Goal: Task Accomplishment & Management: Complete application form

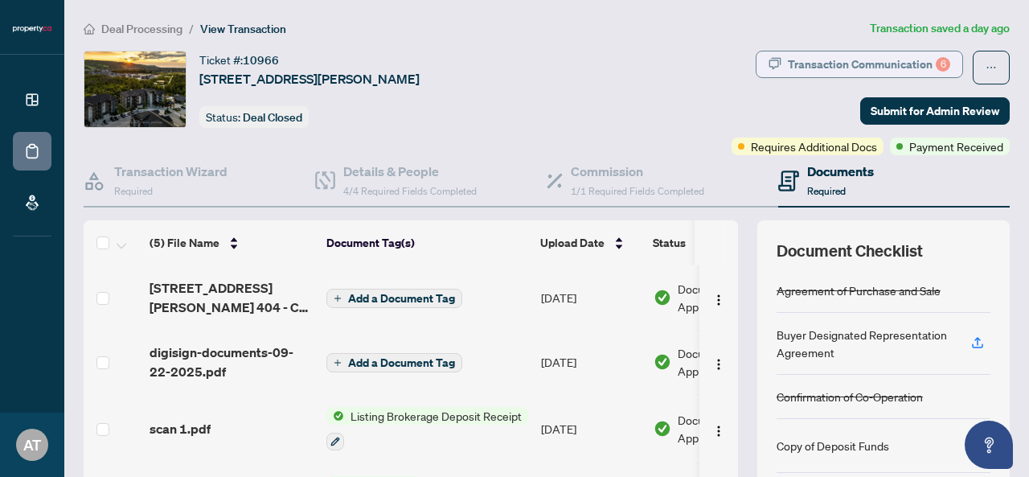
click at [861, 62] on div "Transaction Communication 6" at bounding box center [869, 64] width 162 height 26
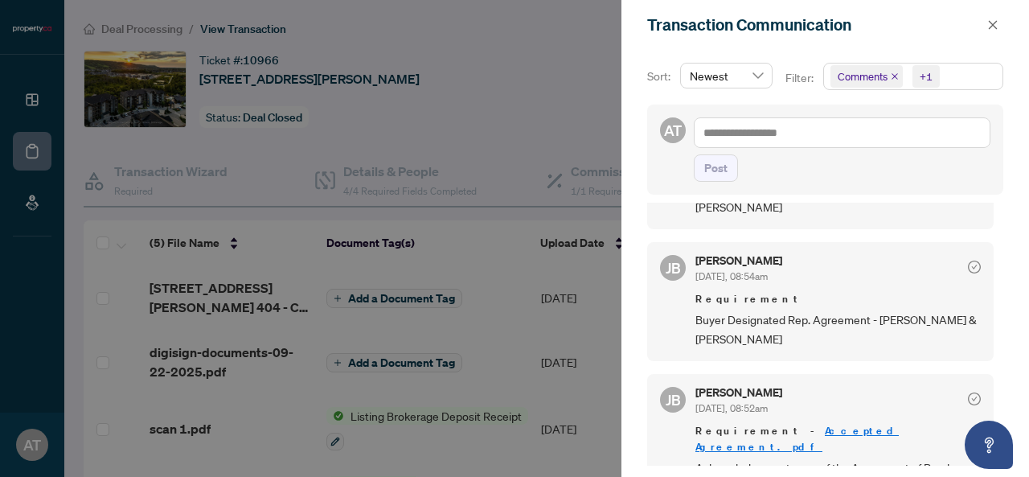
scroll to position [965, 0]
click at [554, 279] on div at bounding box center [514, 238] width 1029 height 477
click at [989, 25] on icon "close" at bounding box center [992, 24] width 11 height 11
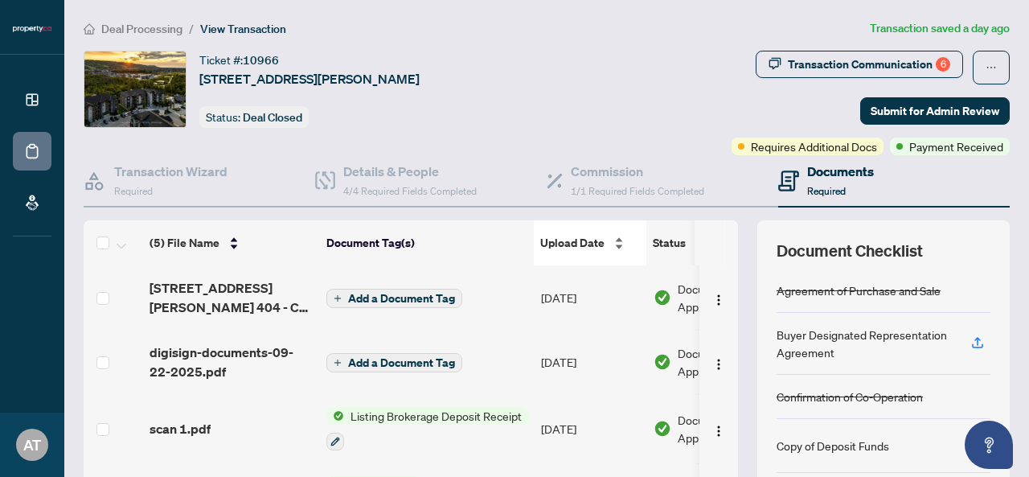
scroll to position [194, 0]
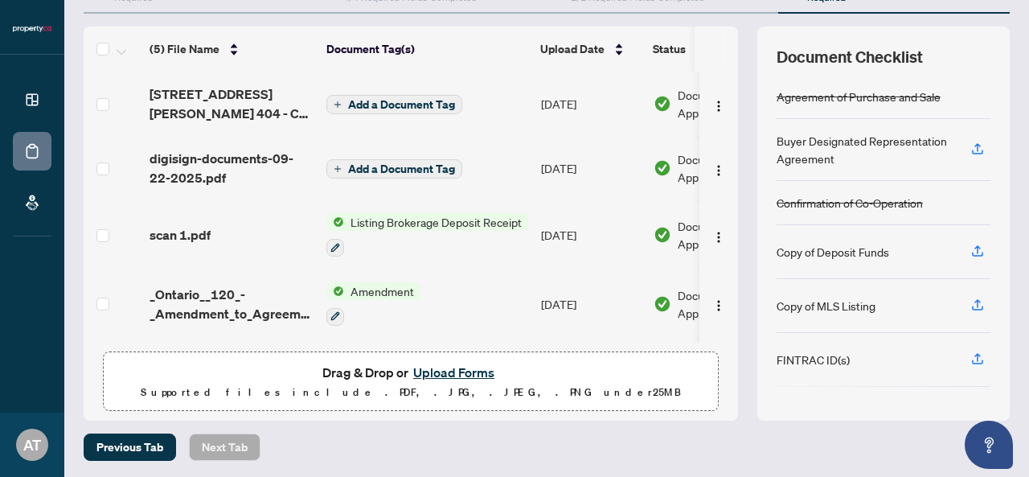
click at [445, 371] on button "Upload Forms" at bounding box center [453, 372] width 91 height 21
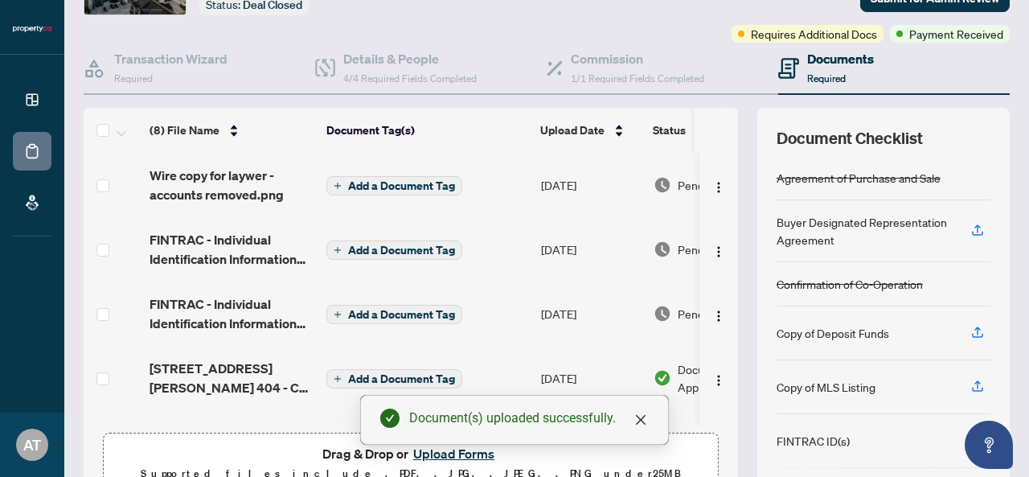
scroll to position [0, 0]
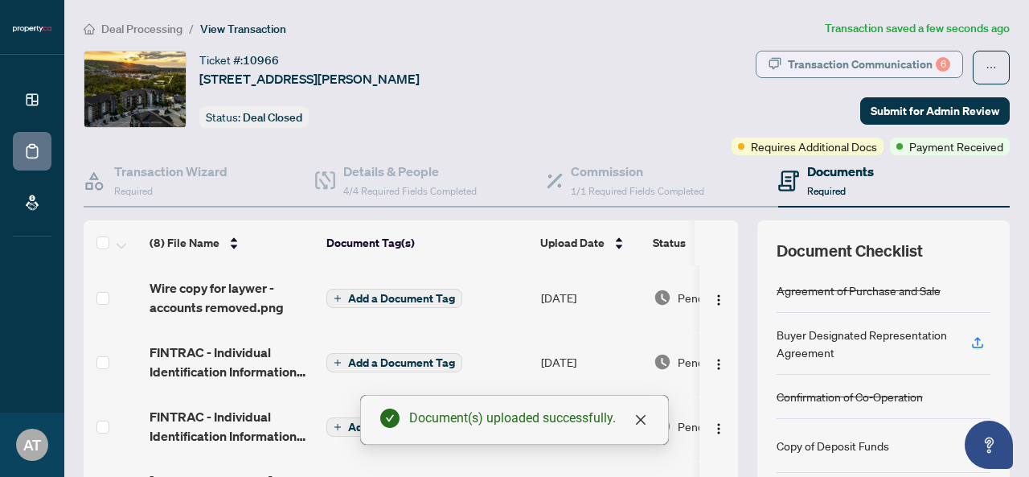
click at [852, 68] on div "Transaction Communication 6" at bounding box center [869, 64] width 162 height 26
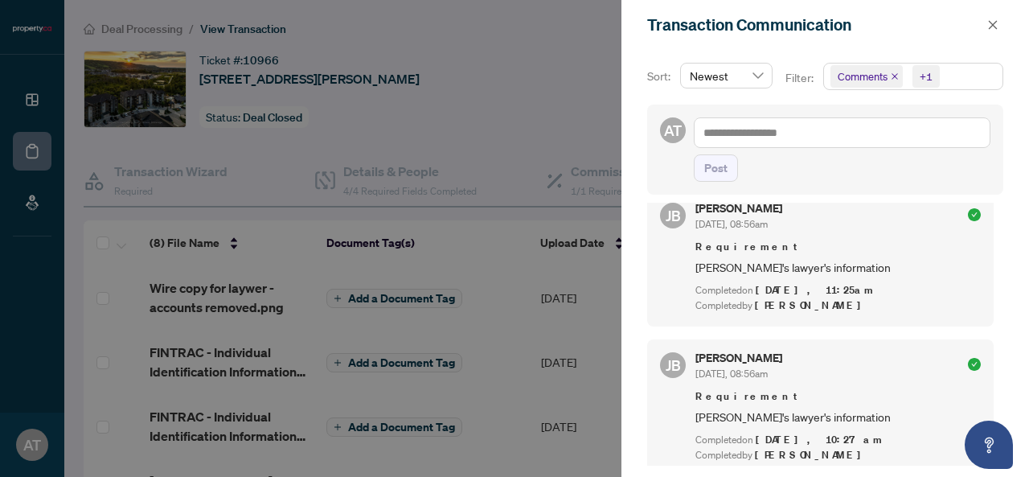
scroll to position [244, 0]
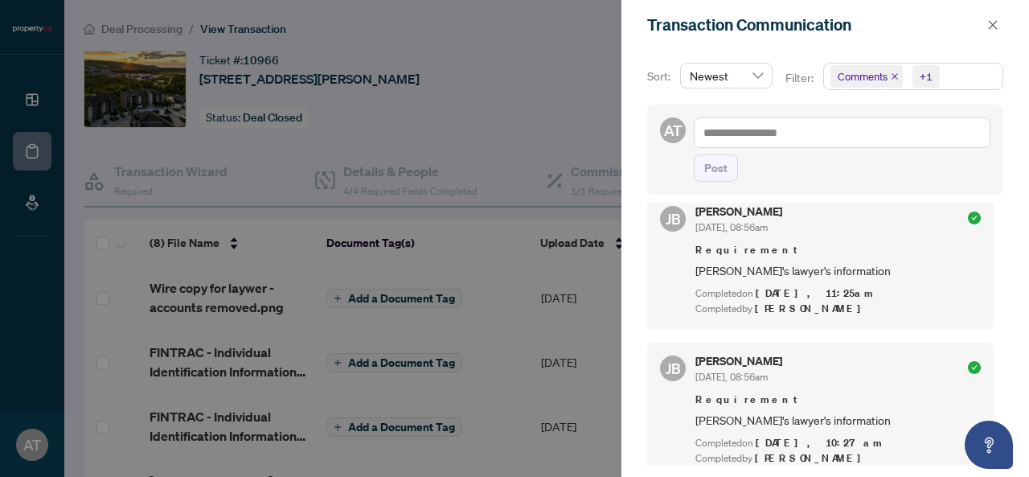
click at [569, 121] on div at bounding box center [514, 238] width 1029 height 477
click at [997, 23] on icon "close" at bounding box center [992, 24] width 11 height 11
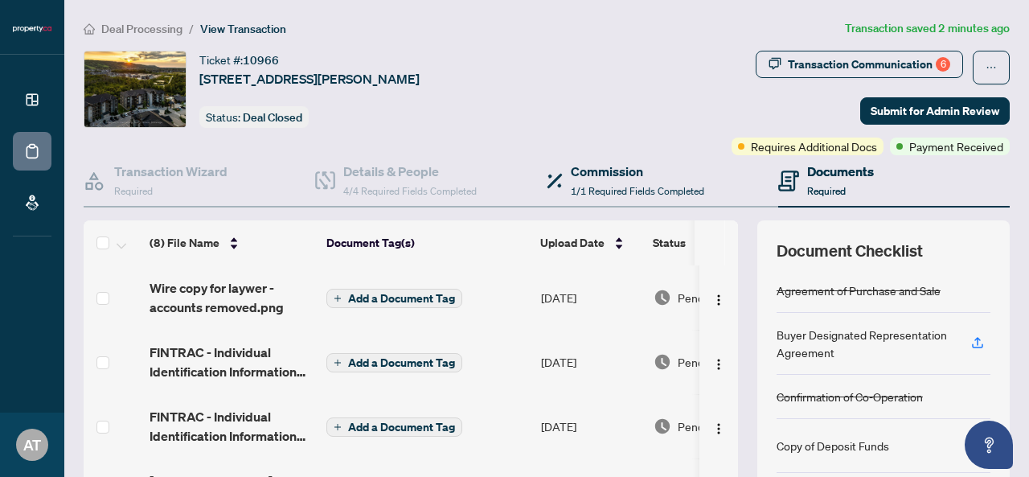
scroll to position [194, 0]
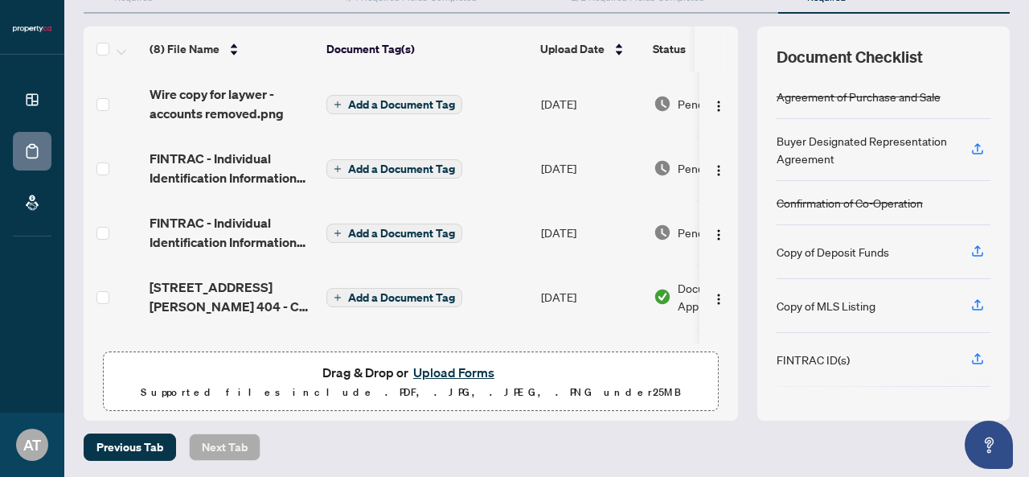
click at [447, 372] on button "Upload Forms" at bounding box center [453, 372] width 91 height 21
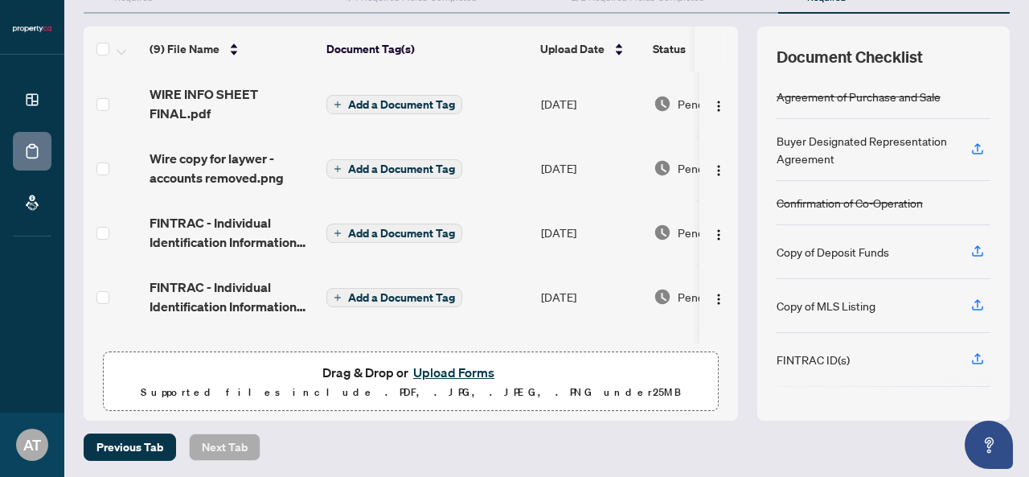
click at [463, 369] on button "Upload Forms" at bounding box center [453, 372] width 91 height 21
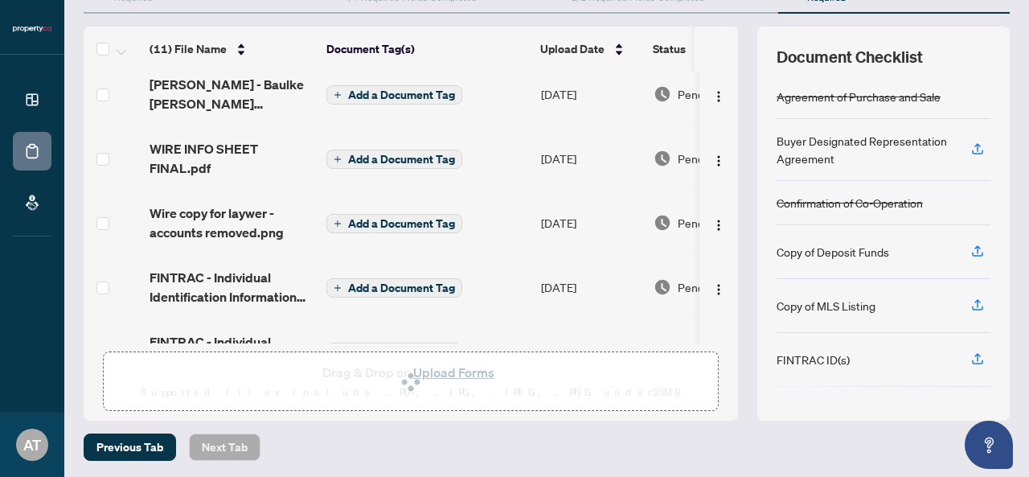
click at [492, 435] on div "Previous Tab Next Tab" at bounding box center [547, 446] width 926 height 27
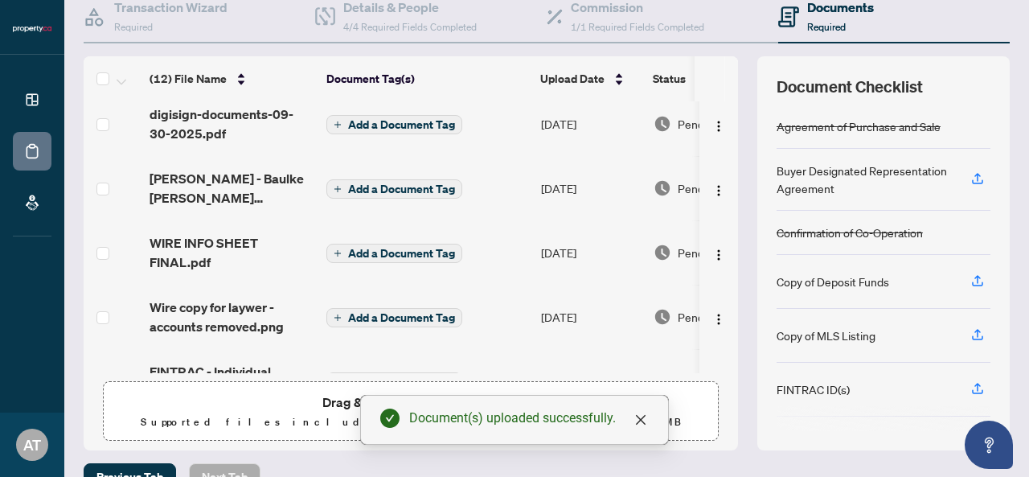
scroll to position [0, 0]
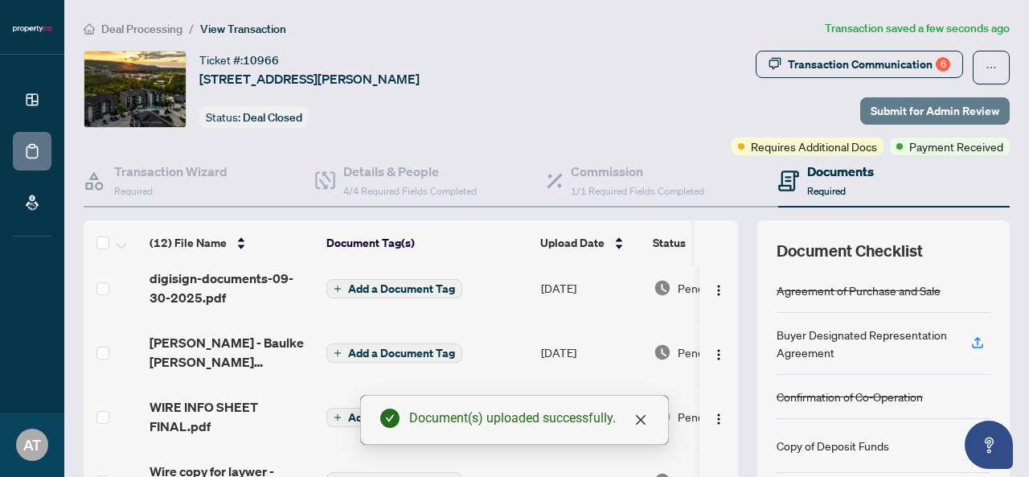
click at [908, 109] on span "Submit for Admin Review" at bounding box center [935, 111] width 129 height 26
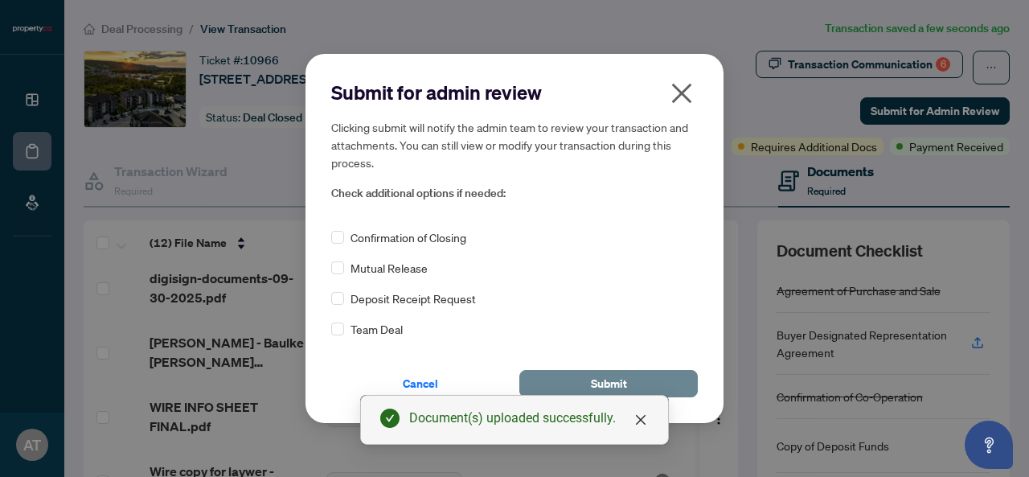
click at [625, 379] on span "Submit" at bounding box center [609, 384] width 36 height 26
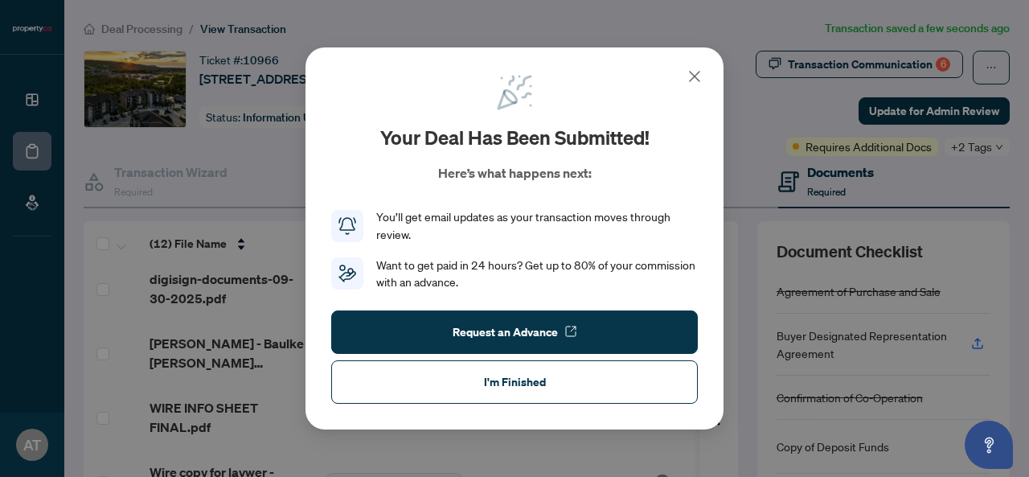
click at [693, 80] on icon at bounding box center [694, 76] width 19 height 19
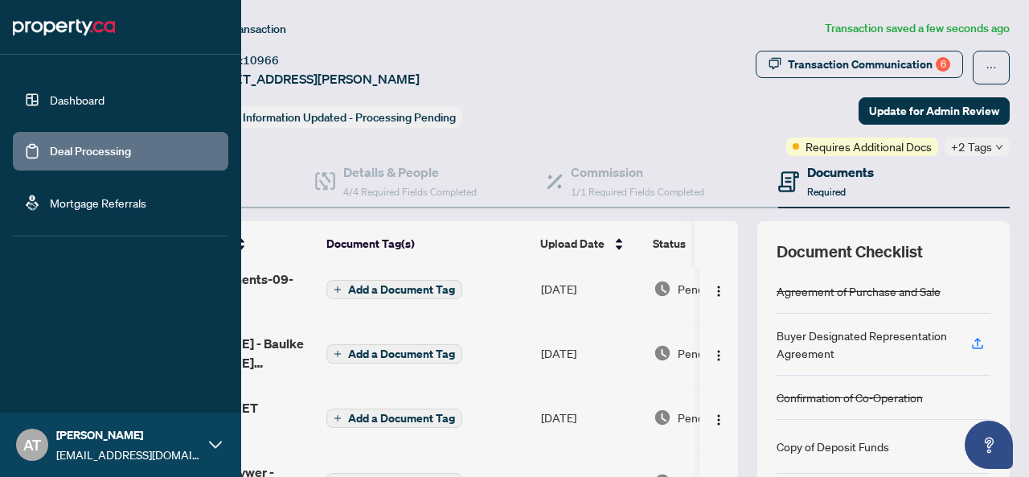
click at [88, 149] on link "Deal Processing" at bounding box center [90, 151] width 81 height 14
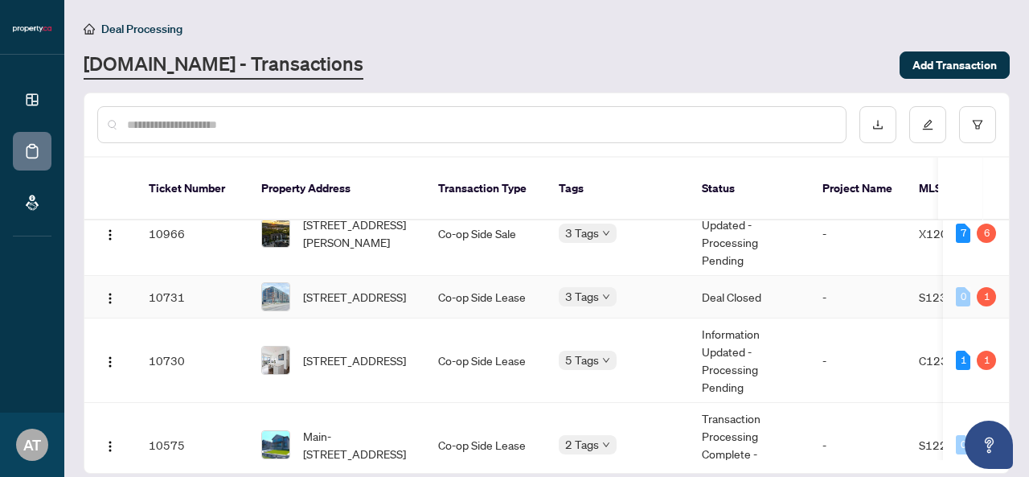
scroll to position [285, 0]
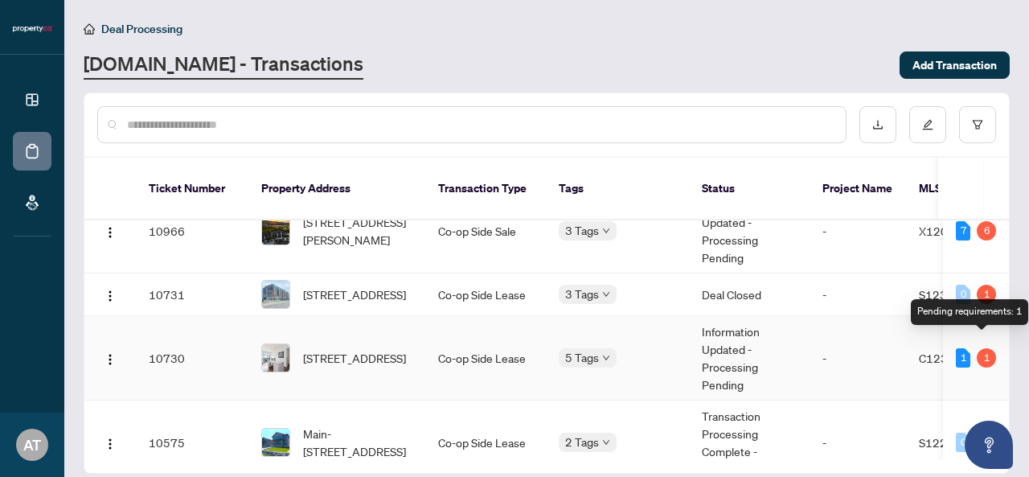
click at [984, 348] on div "1" at bounding box center [986, 357] width 19 height 19
click at [865, 345] on td "-" at bounding box center [857, 358] width 96 height 84
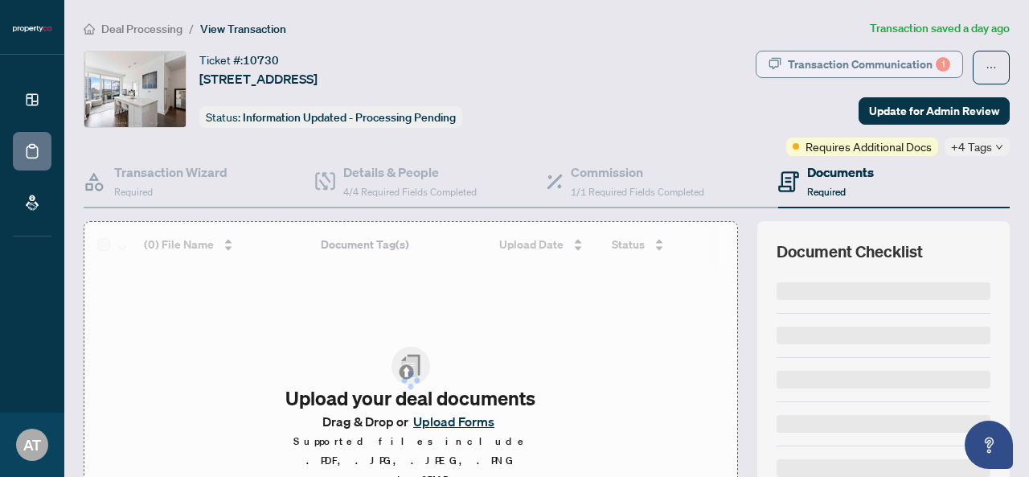
click at [879, 65] on div "Transaction Communication 1" at bounding box center [869, 64] width 162 height 26
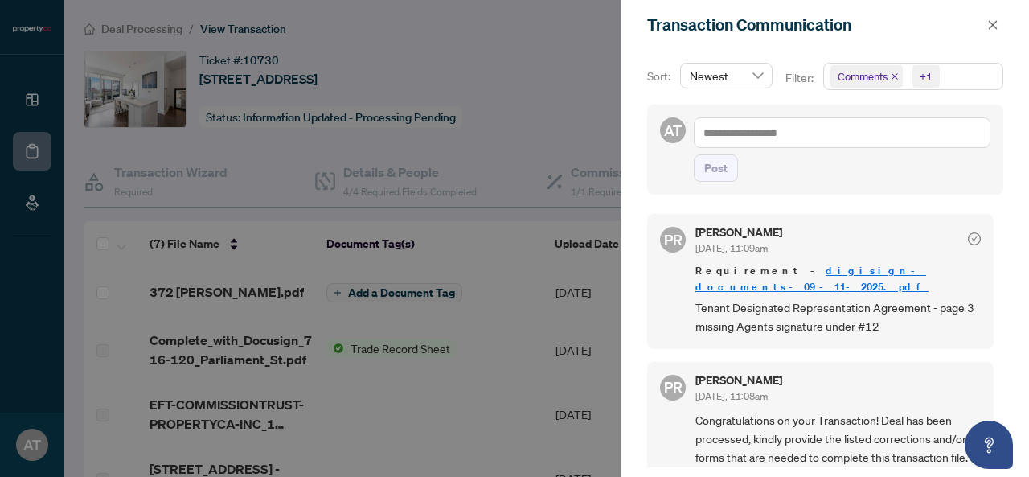
click at [842, 269] on link "digisign-documents-09-11-2025.pdf" at bounding box center [811, 279] width 233 height 30
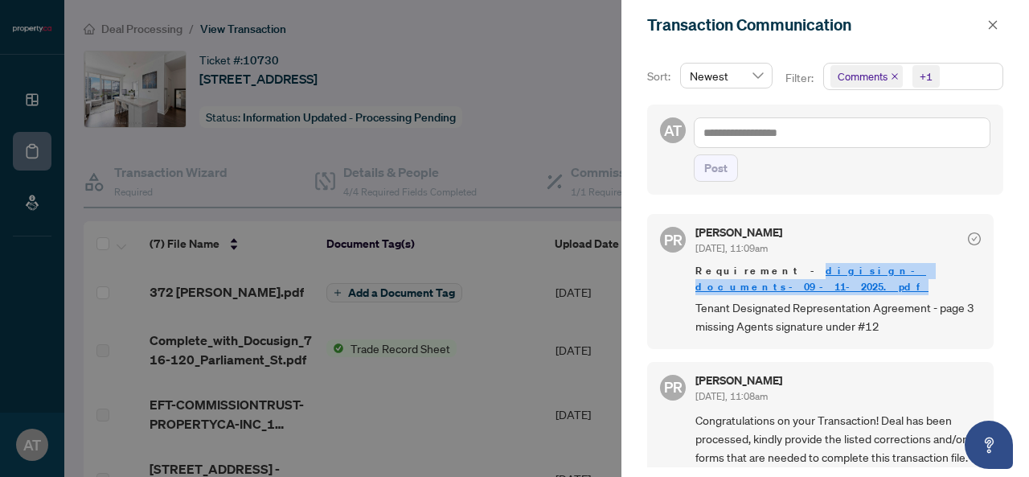
drag, startPoint x: 937, startPoint y: 268, endPoint x: 760, endPoint y: 271, distance: 176.9
click at [760, 271] on span "Requirement - digisign-documents-09-11-2025.pdf" at bounding box center [837, 279] width 285 height 32
copy link "digisign-documents-09-11-2025.pdf"
click at [991, 27] on icon "close" at bounding box center [992, 24] width 11 height 11
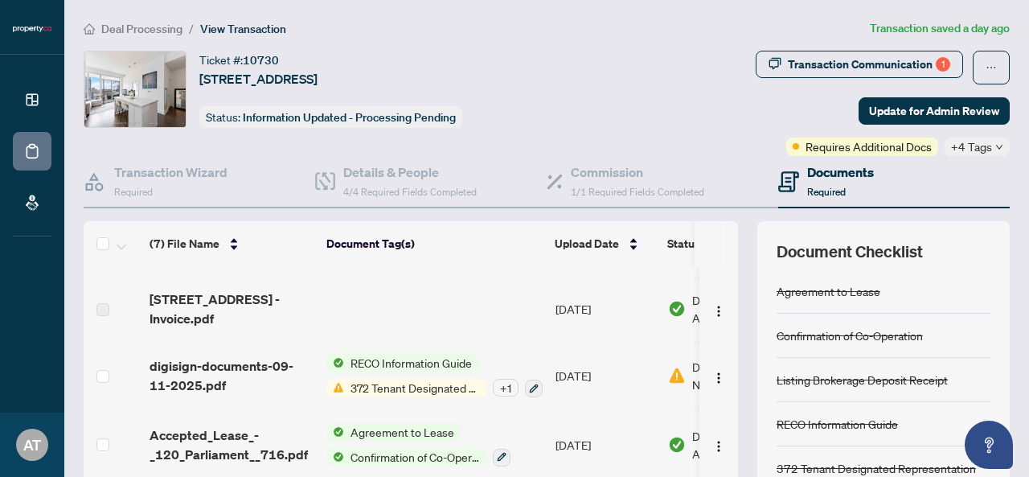
scroll to position [183, 0]
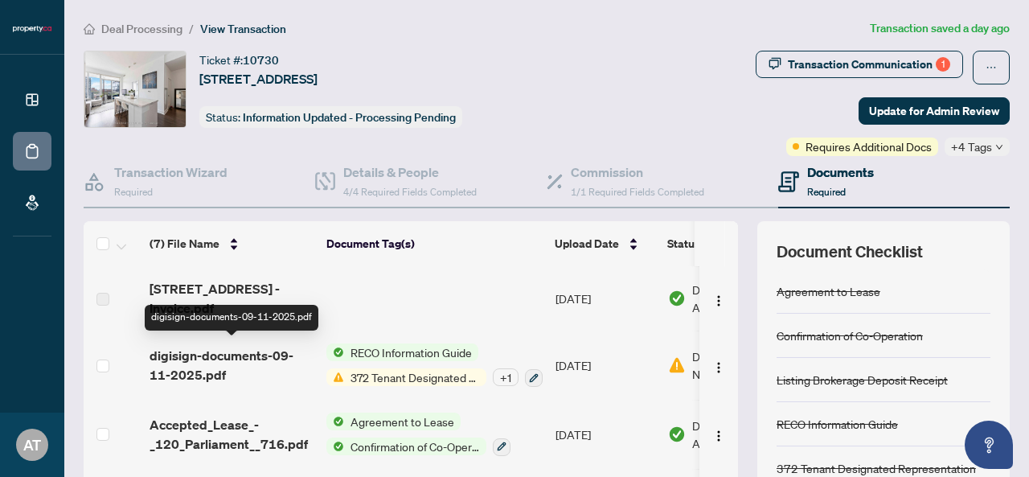
click at [269, 349] on span "digisign-documents-09-11-2025.pdf" at bounding box center [232, 365] width 164 height 39
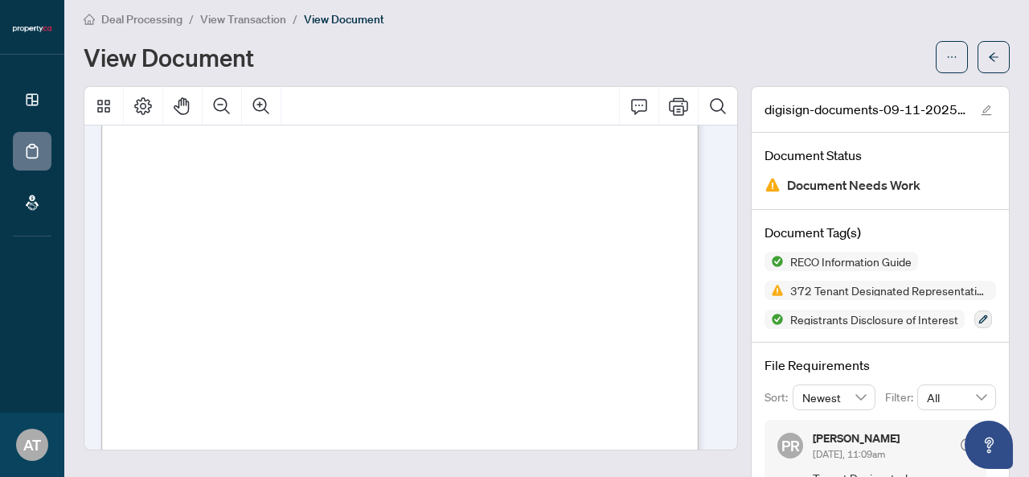
scroll to position [17623, 0]
click at [669, 110] on icon "Print" at bounding box center [678, 105] width 19 height 19
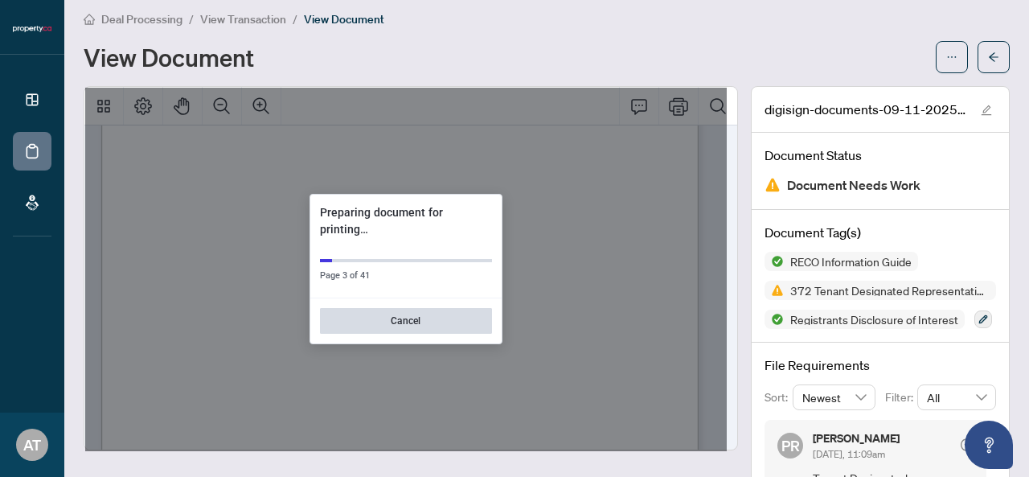
click at [431, 317] on button "Cancel" at bounding box center [406, 321] width 172 height 26
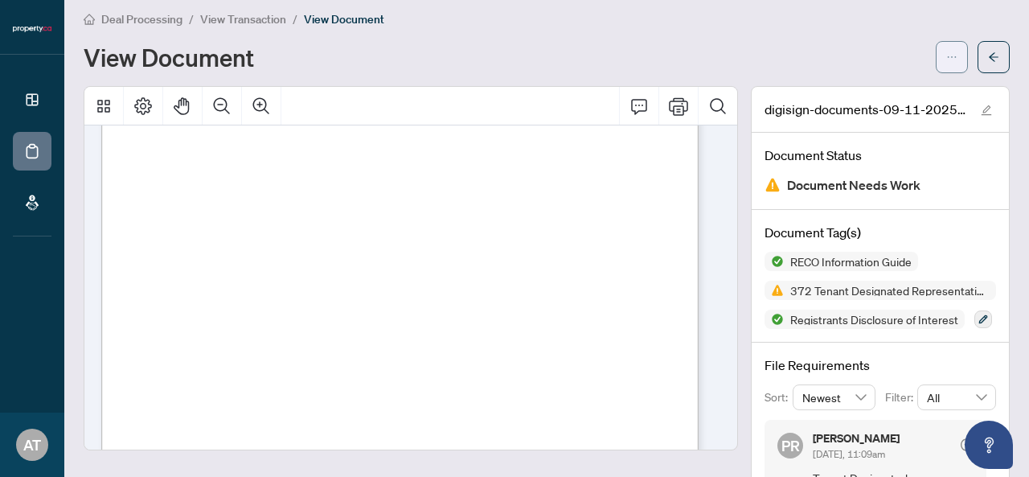
click at [946, 52] on icon "ellipsis" at bounding box center [951, 56] width 11 height 11
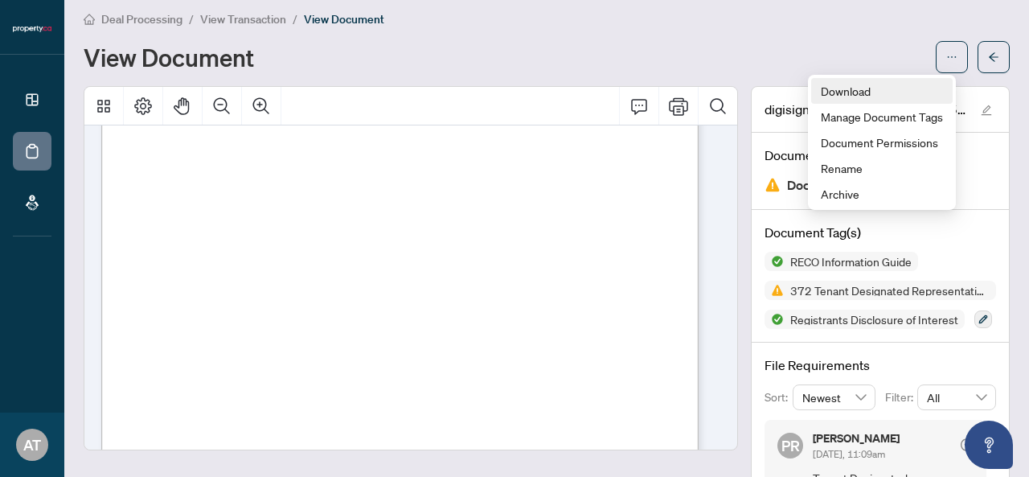
click at [855, 95] on span "Download" at bounding box center [882, 91] width 122 height 18
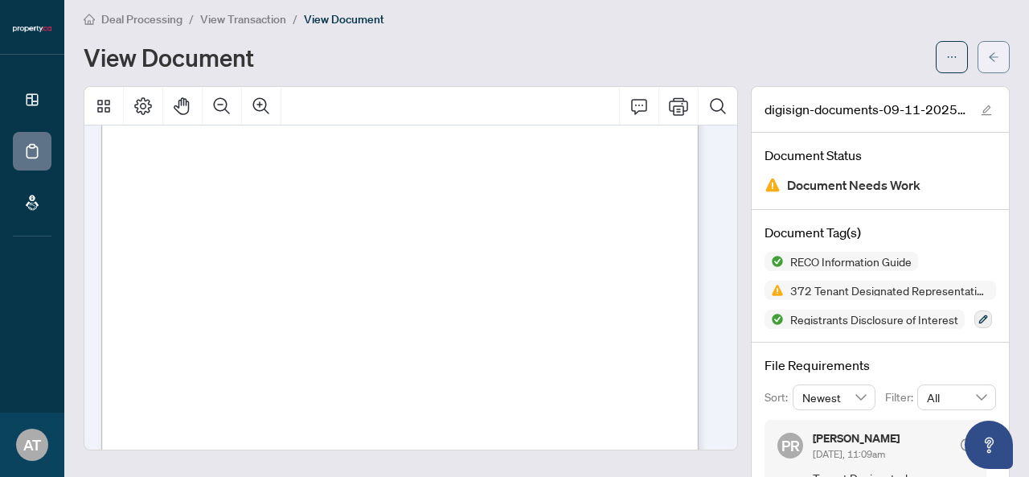
click at [988, 51] on icon "arrow-left" at bounding box center [993, 56] width 11 height 11
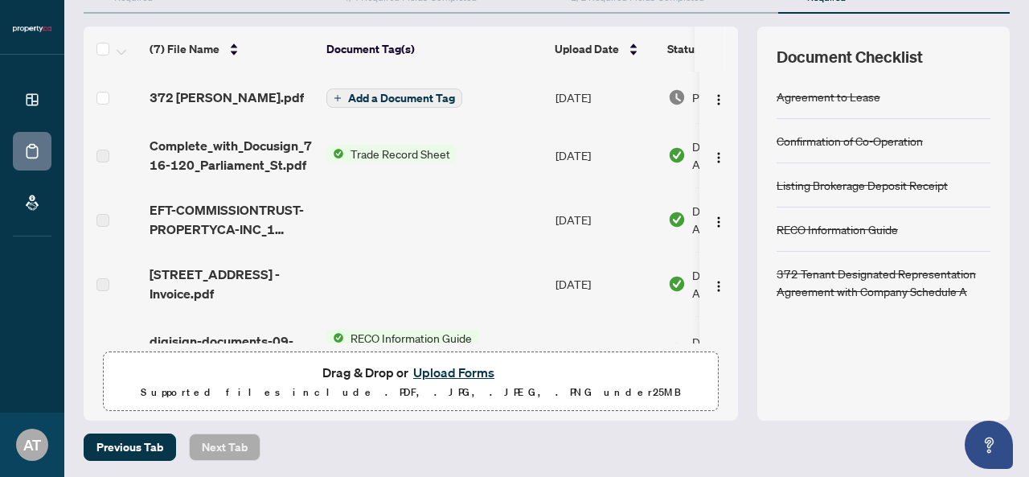
scroll to position [19, 0]
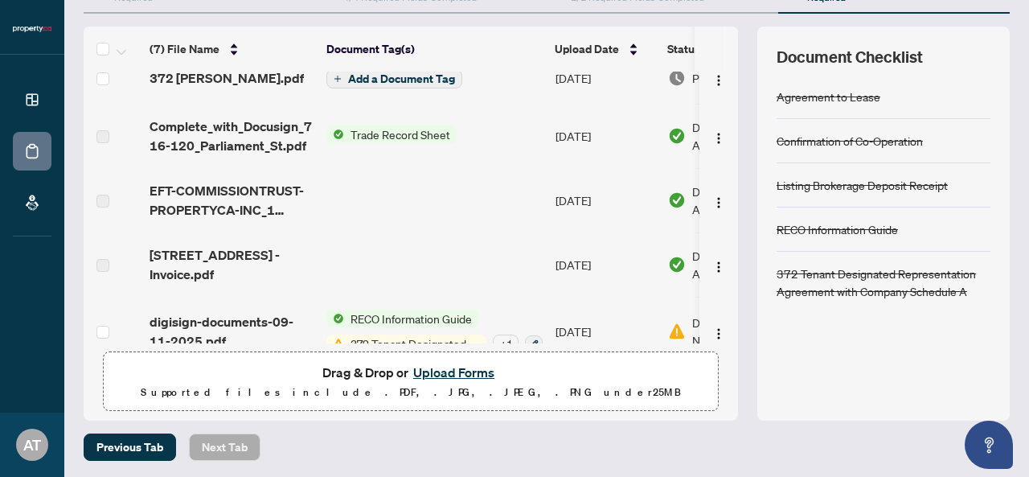
click at [439, 367] on button "Upload Forms" at bounding box center [453, 372] width 91 height 21
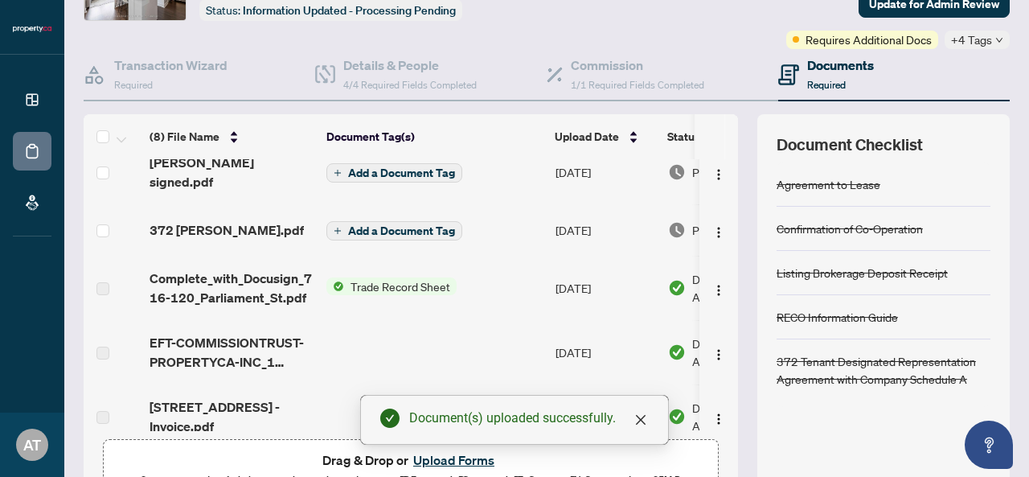
scroll to position [0, 0]
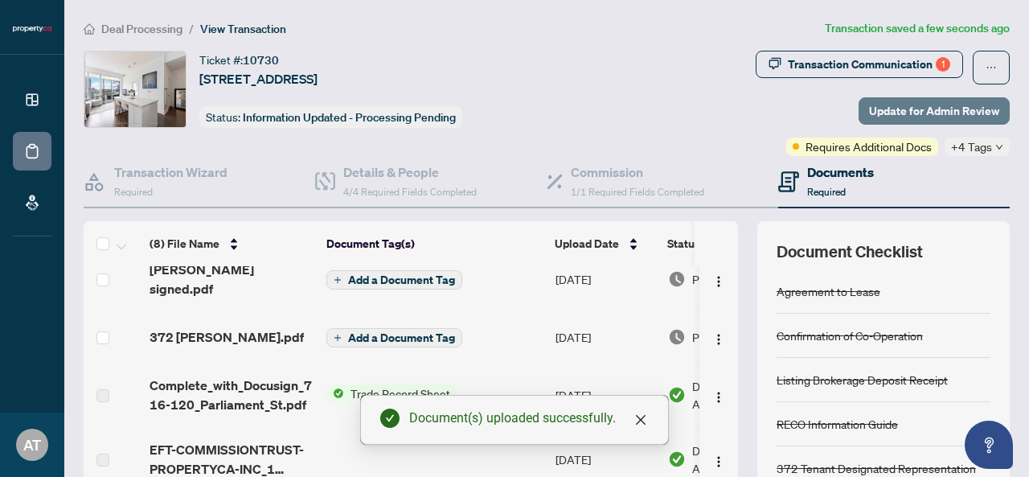
click at [953, 112] on span "Update for Admin Review" at bounding box center [934, 111] width 130 height 26
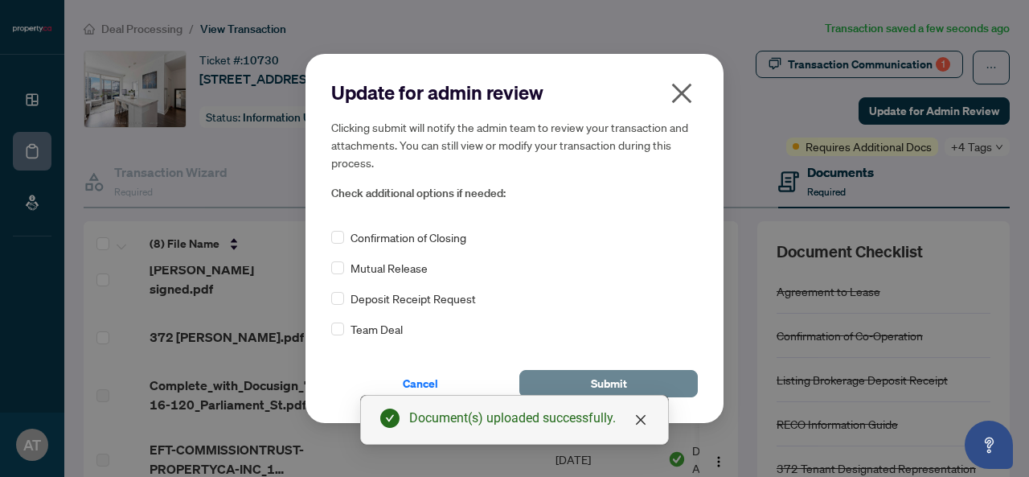
click at [633, 387] on button "Submit" at bounding box center [608, 383] width 178 height 27
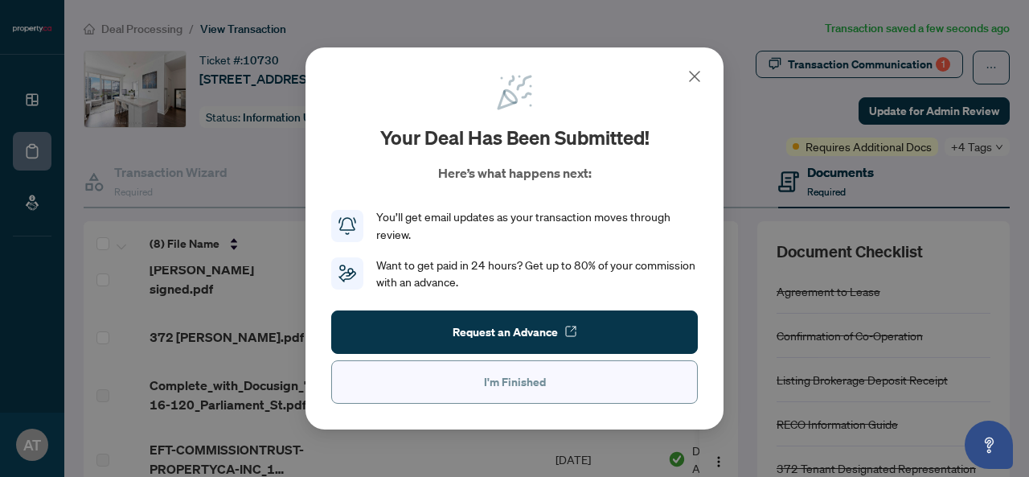
click at [550, 383] on button "I'm Finished" at bounding box center [514, 381] width 367 height 43
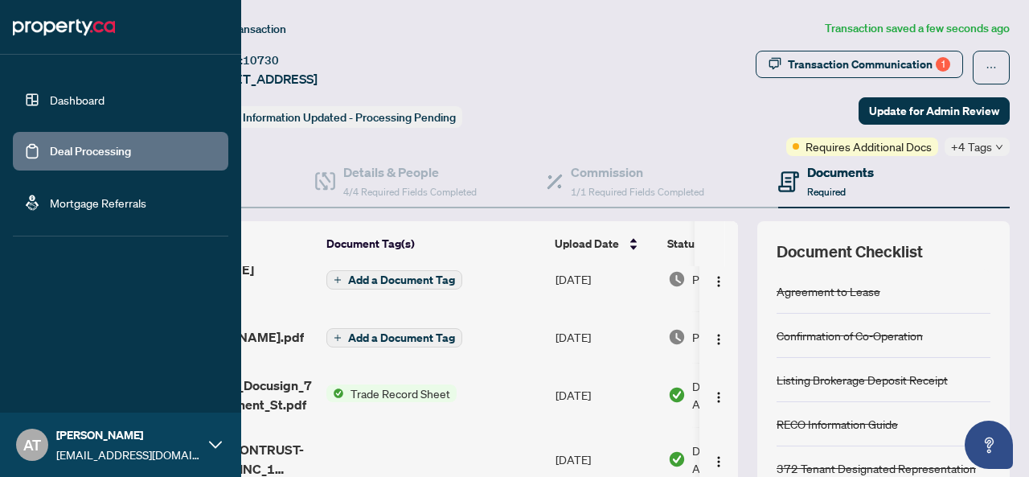
click at [55, 150] on link "Deal Processing" at bounding box center [90, 151] width 81 height 14
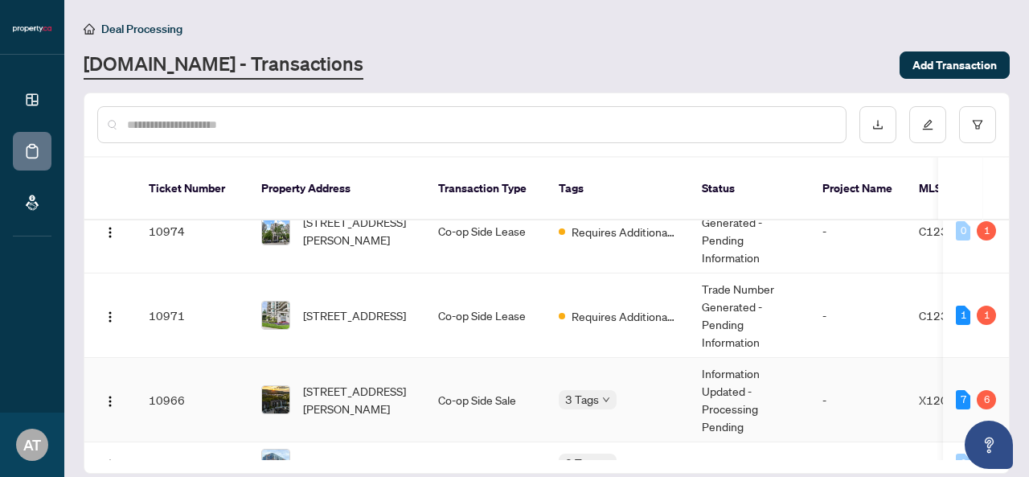
scroll to position [112, 0]
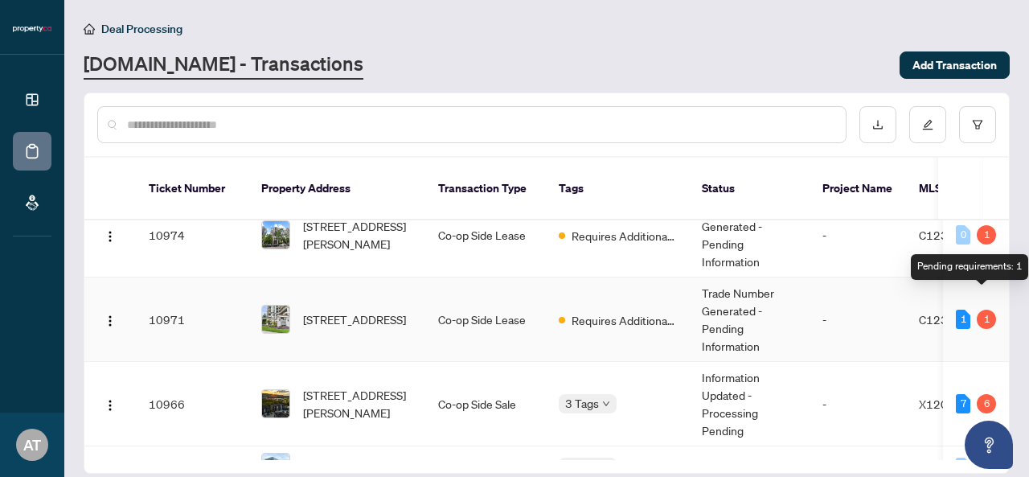
click at [982, 309] on div "1" at bounding box center [986, 318] width 19 height 19
click at [866, 300] on td "-" at bounding box center [857, 319] width 96 height 84
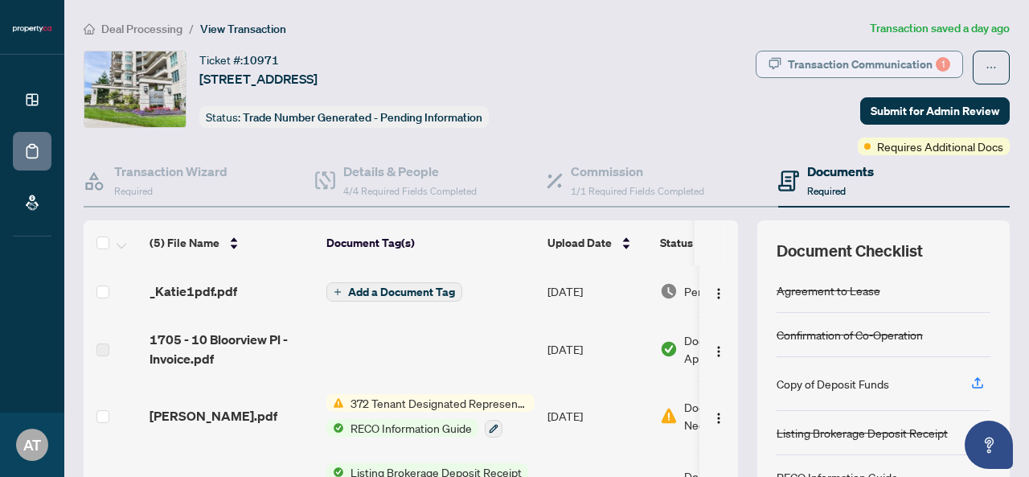
click at [849, 72] on div "Transaction Communication 1" at bounding box center [869, 64] width 162 height 26
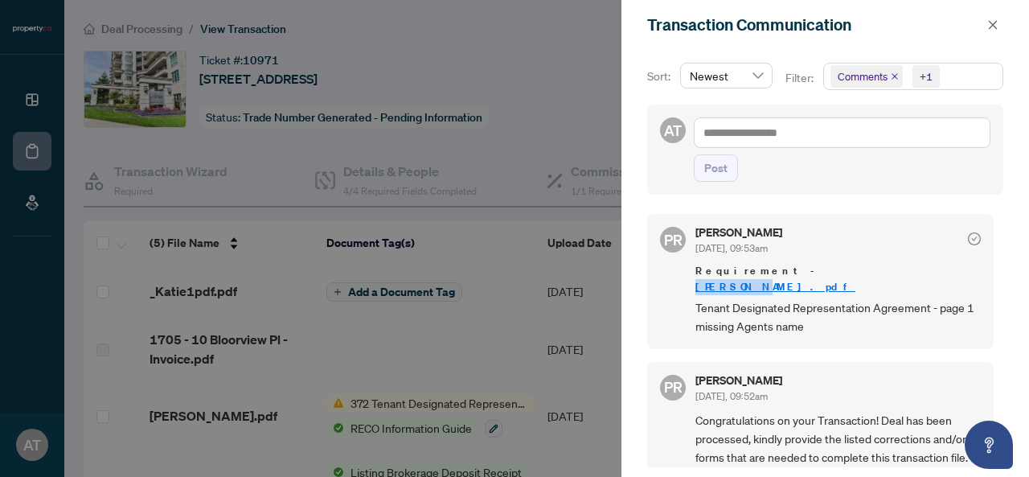
drag, startPoint x: 804, startPoint y: 269, endPoint x: 759, endPoint y: 277, distance: 45.6
click at [759, 277] on div "Requirement - Katie.pdf Tenant Designated Representation Agreement - page 1 mis…" at bounding box center [837, 299] width 285 height 73
click at [999, 18] on button "button" at bounding box center [992, 24] width 21 height 19
click at [1002, 23] on button "button" at bounding box center [992, 24] width 21 height 19
click at [997, 22] on icon "close" at bounding box center [992, 24] width 11 height 11
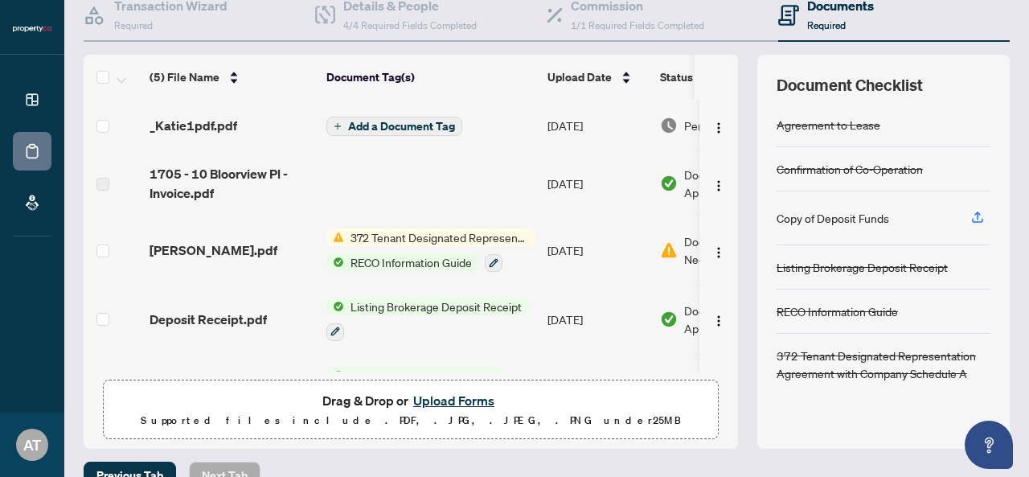
scroll to position [194, 0]
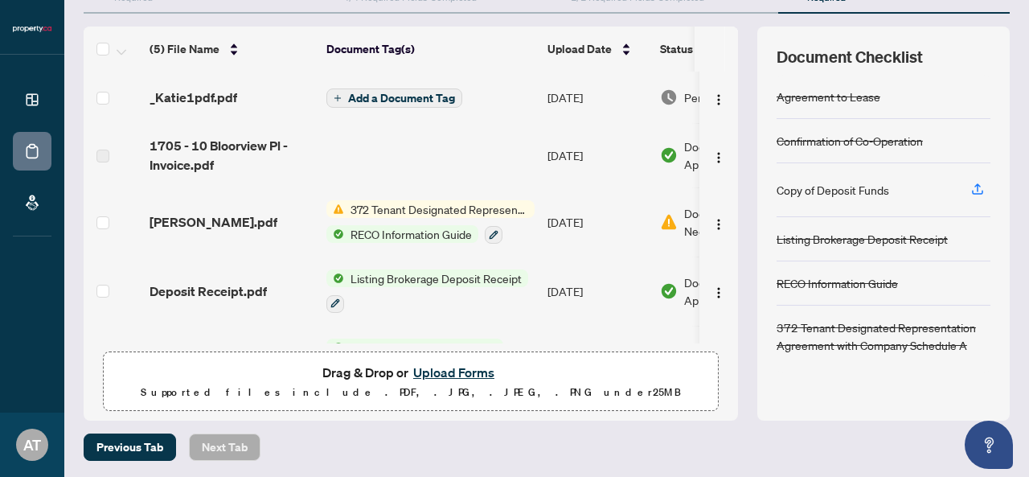
click at [457, 374] on button "Upload Forms" at bounding box center [453, 372] width 91 height 21
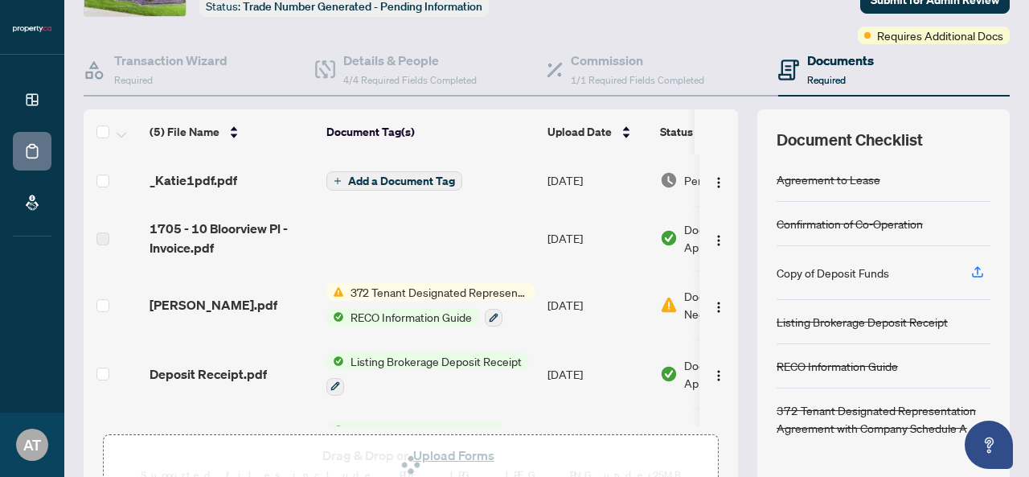
scroll to position [0, 0]
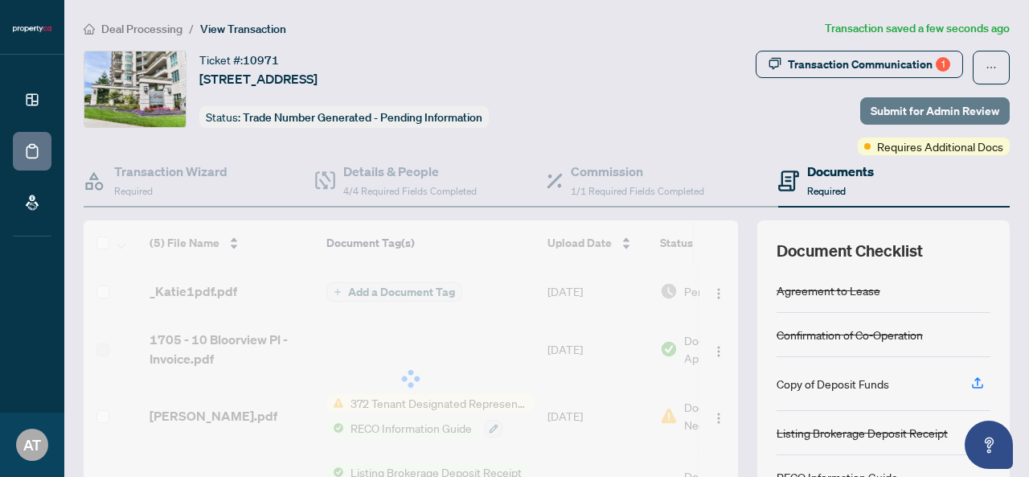
click at [912, 108] on span "Submit for Admin Review" at bounding box center [935, 111] width 129 height 26
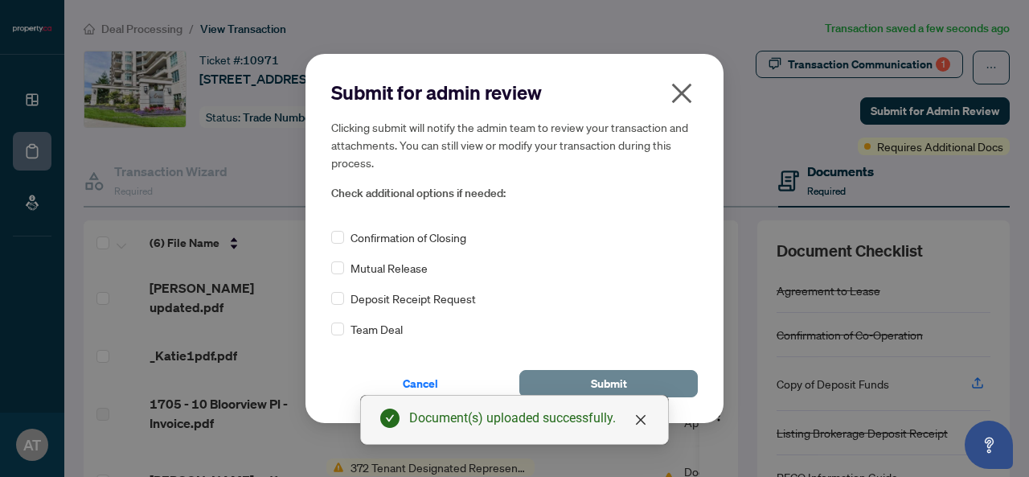
click at [600, 375] on span "Submit" at bounding box center [609, 384] width 36 height 26
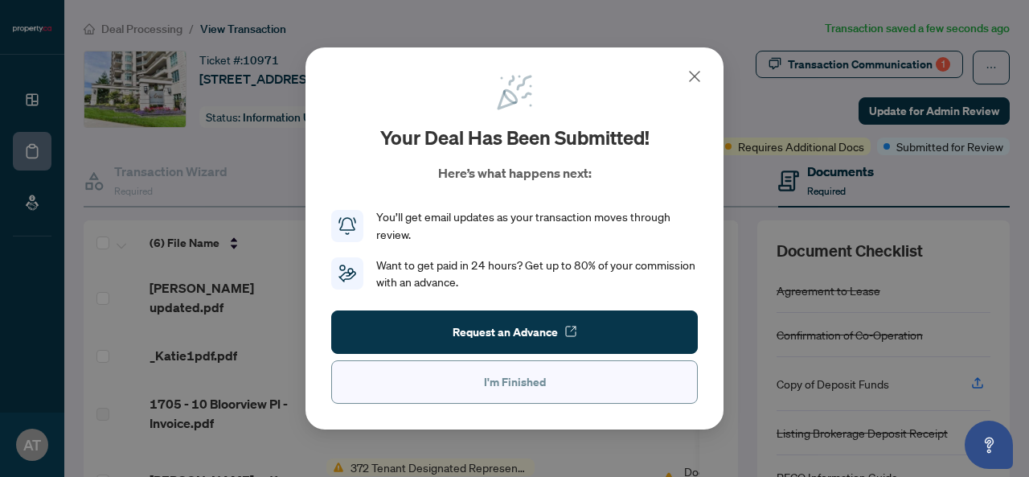
click at [535, 381] on span "I'm Finished" at bounding box center [515, 382] width 62 height 26
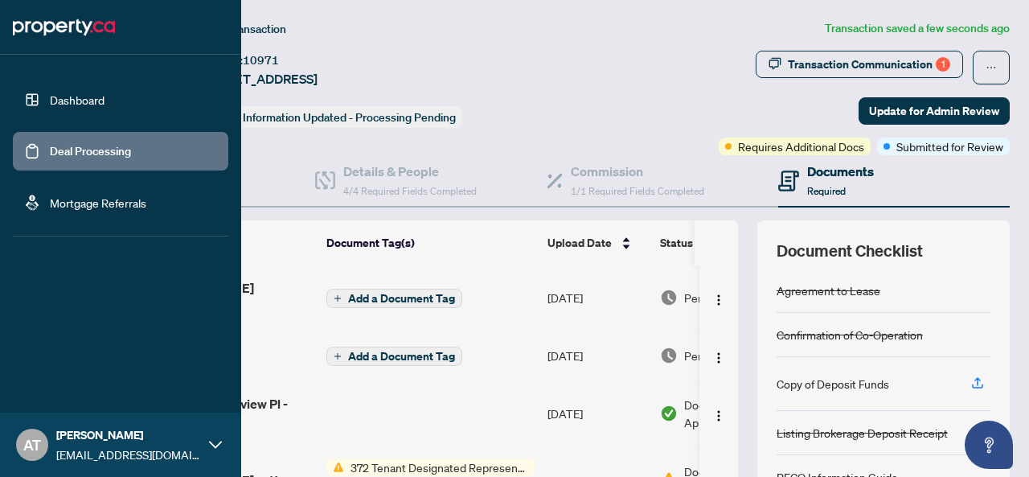
click at [50, 154] on link "Deal Processing" at bounding box center [90, 151] width 81 height 14
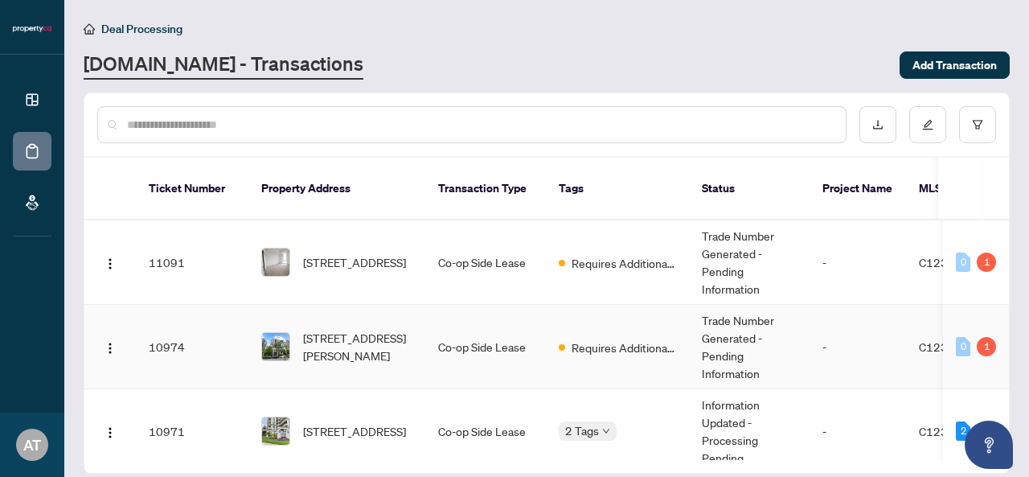
click at [826, 330] on td "-" at bounding box center [857, 347] width 96 height 84
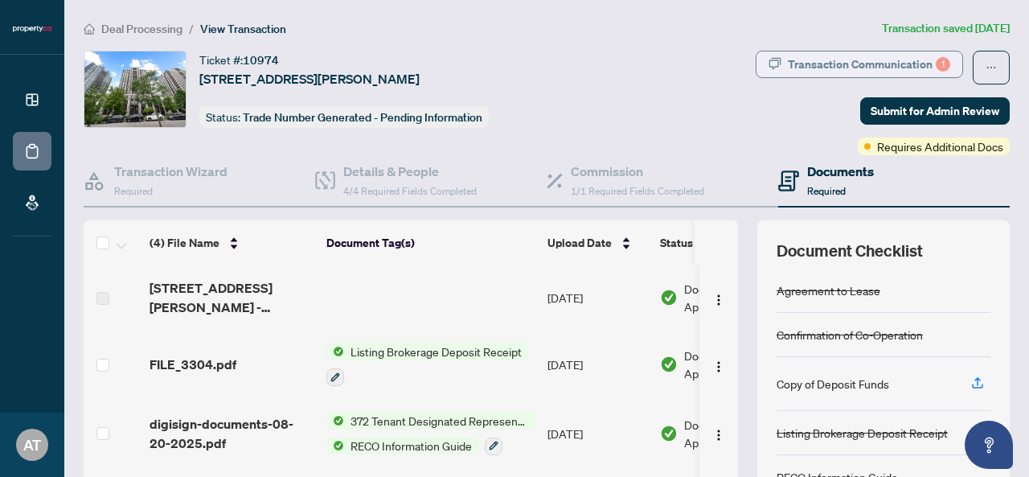
click at [819, 68] on div "Transaction Communication 1" at bounding box center [869, 64] width 162 height 26
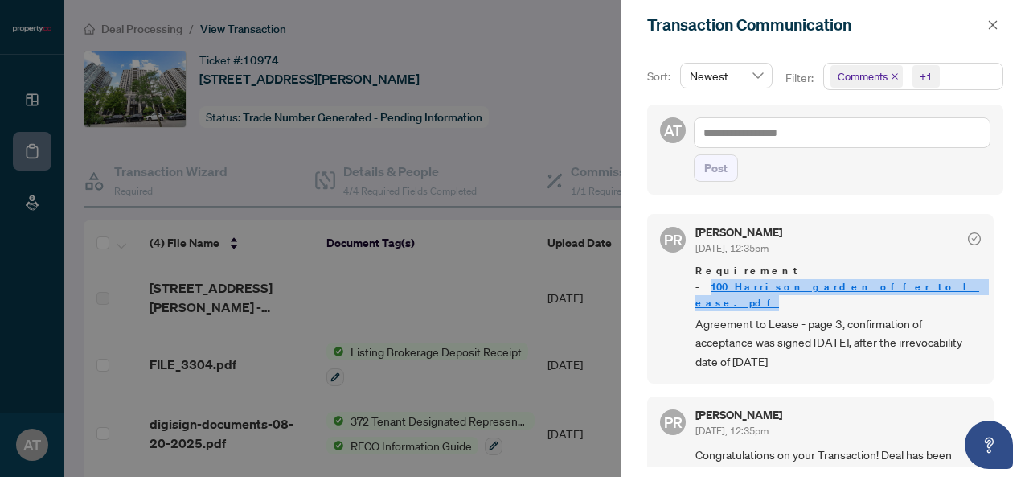
drag, startPoint x: 945, startPoint y: 269, endPoint x: 760, endPoint y: 269, distance: 184.9
click at [760, 269] on span "Requirement - 100_Harrison_garden_offer_to_lease.pdf" at bounding box center [837, 287] width 285 height 48
copy link "100_Harrison_garden_offer_to_lease.pdf"
click at [990, 21] on icon "close" at bounding box center [992, 24] width 11 height 11
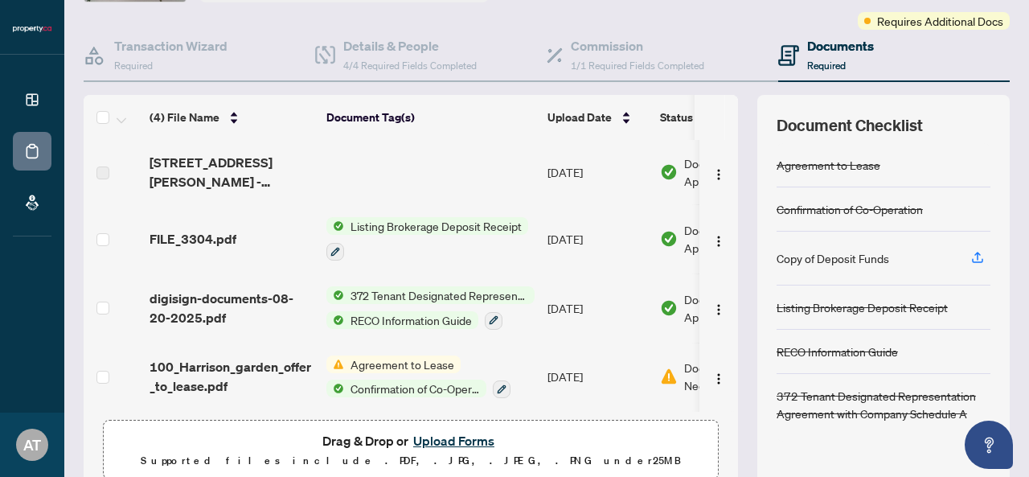
scroll to position [194, 0]
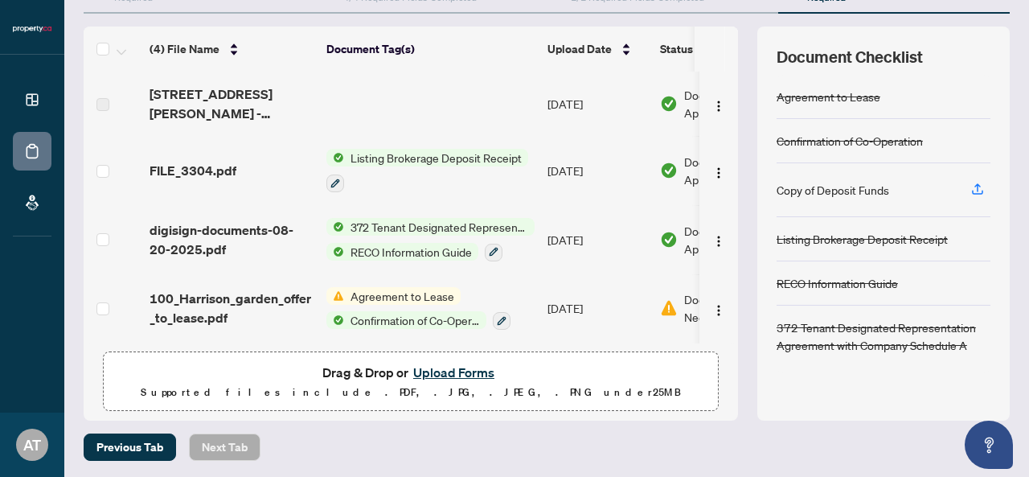
click at [439, 369] on button "Upload Forms" at bounding box center [453, 372] width 91 height 21
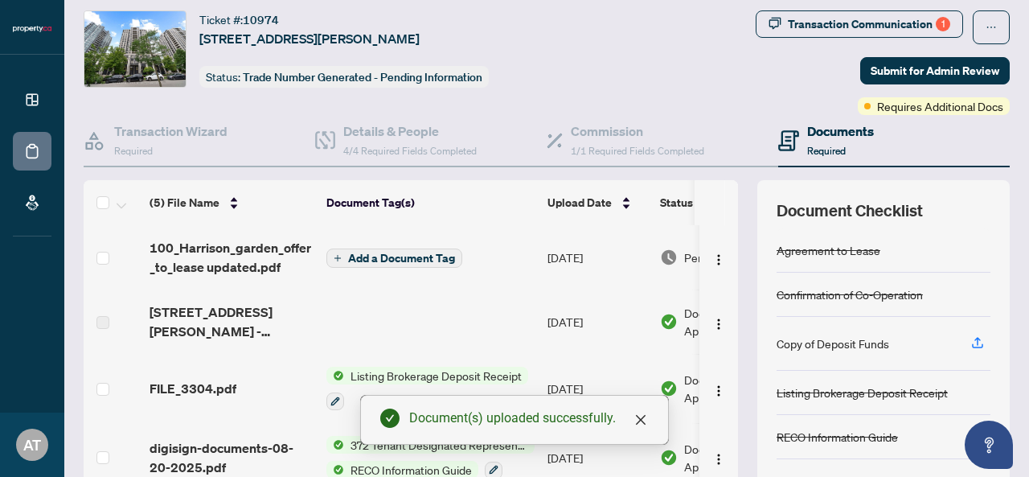
scroll to position [0, 0]
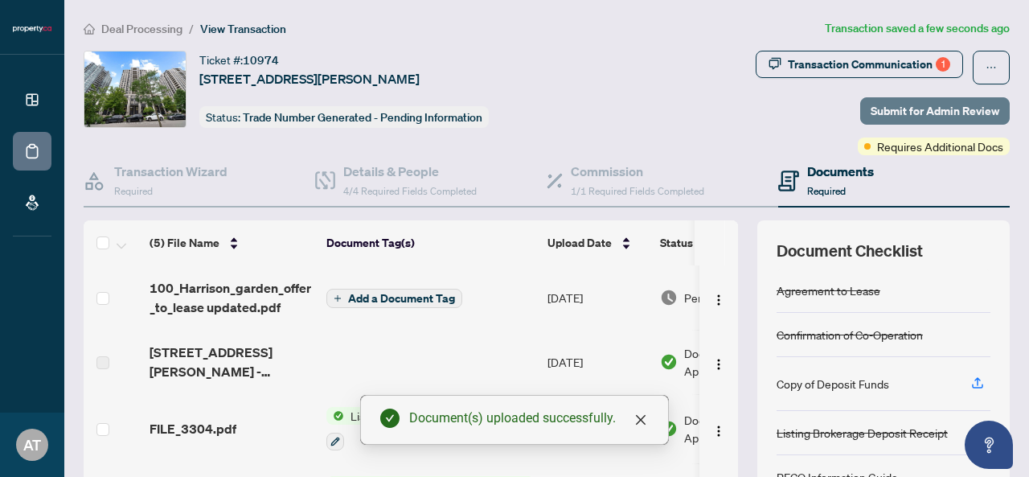
click at [909, 104] on span "Submit for Admin Review" at bounding box center [935, 111] width 129 height 26
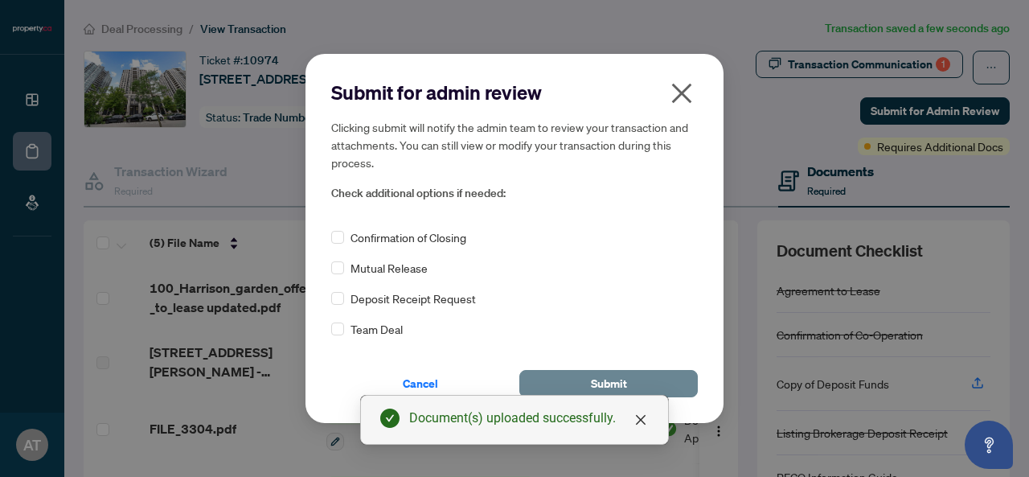
click at [645, 384] on button "Submit" at bounding box center [608, 383] width 178 height 27
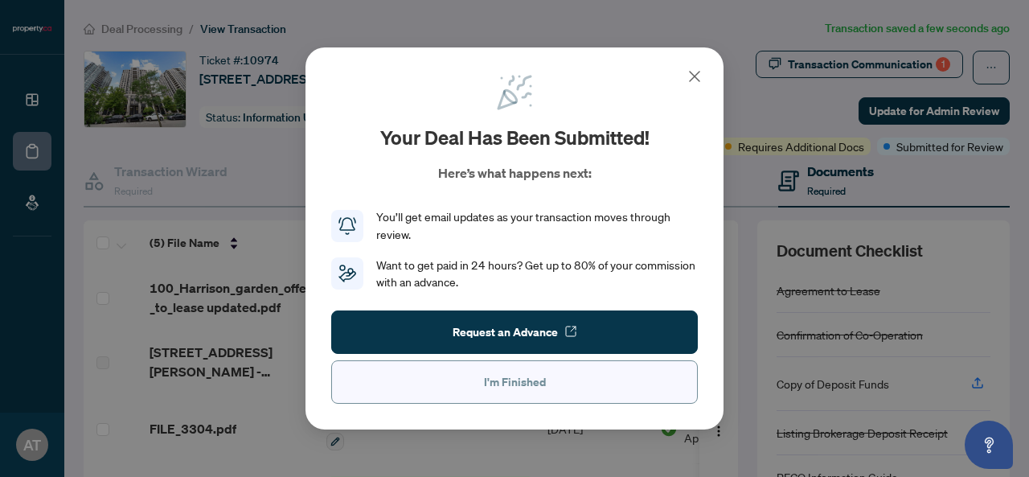
click at [607, 384] on button "I'm Finished" at bounding box center [514, 381] width 367 height 43
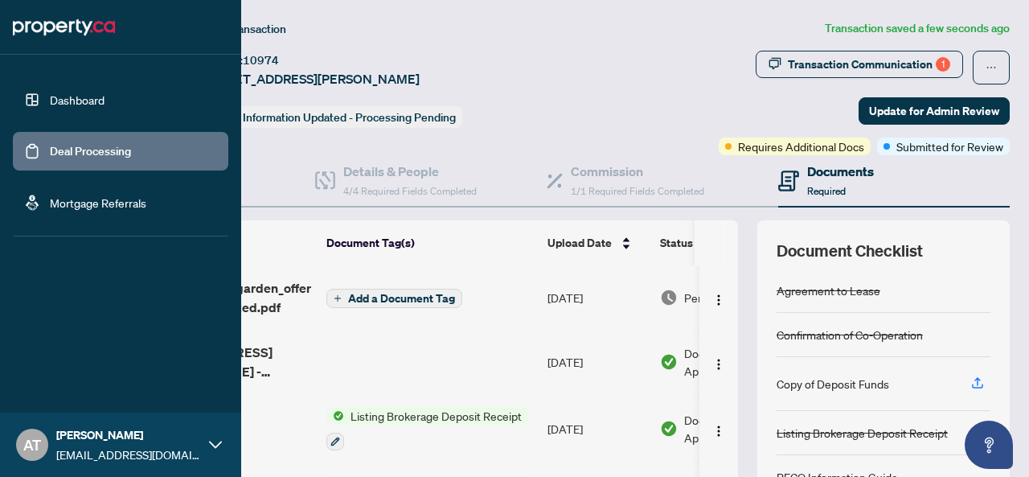
click at [50, 150] on link "Deal Processing" at bounding box center [90, 151] width 81 height 14
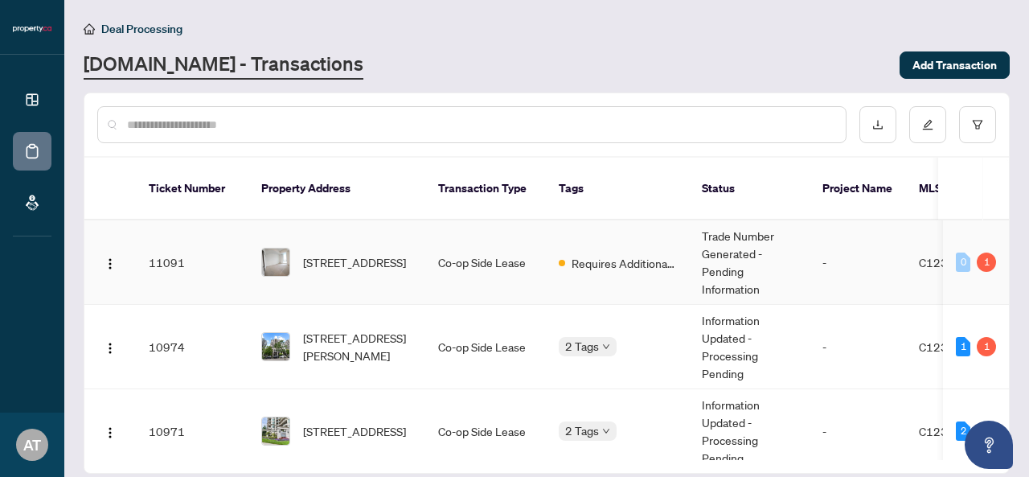
click at [793, 247] on td "Trade Number Generated - Pending Information" at bounding box center [749, 262] width 121 height 84
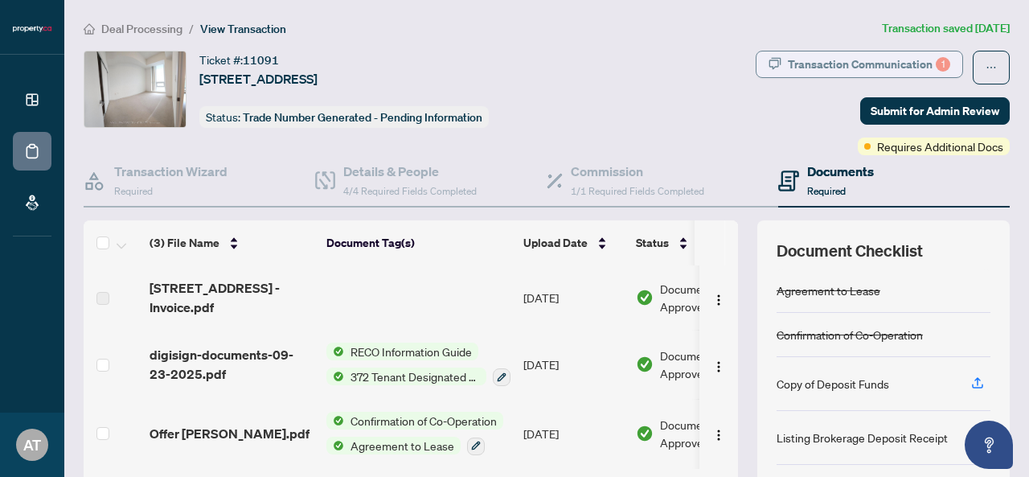
click at [842, 62] on div "Transaction Communication 1" at bounding box center [869, 64] width 162 height 26
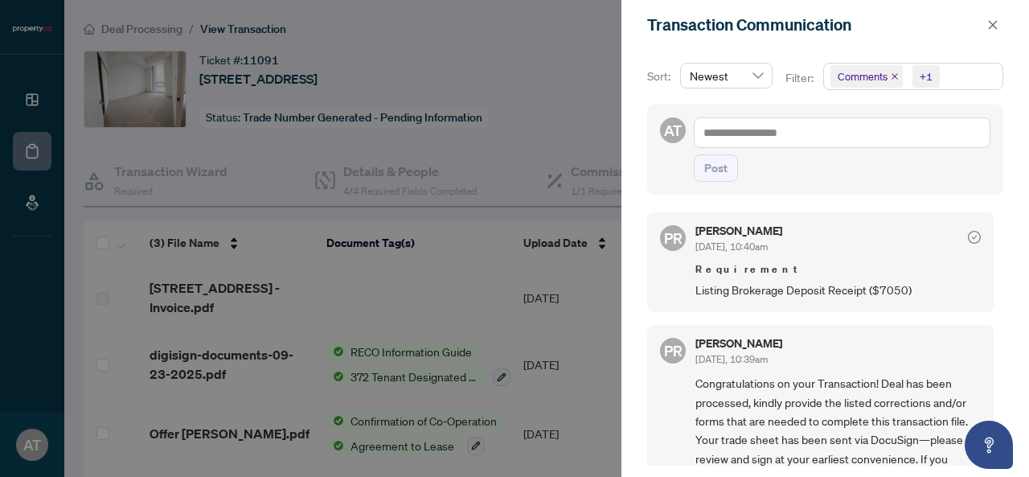
click at [596, 111] on div at bounding box center [514, 238] width 1029 height 477
click at [992, 25] on icon "close" at bounding box center [993, 24] width 9 height 9
